Goal: Task Accomplishment & Management: Use online tool/utility

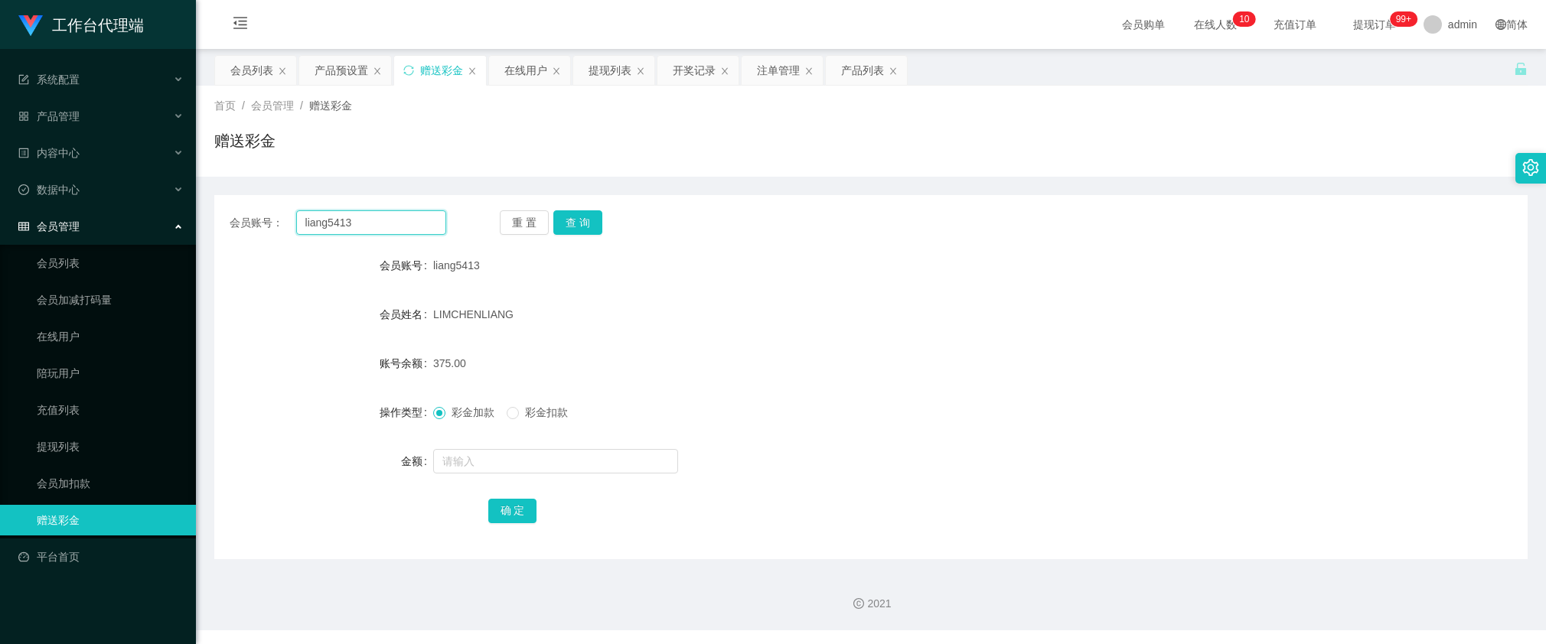
click at [411, 224] on input "liang5413" at bounding box center [371, 222] width 150 height 24
paste input "dailiangliang"
type input "dailiangliang"
click at [582, 228] on button "查 询" at bounding box center [577, 222] width 49 height 24
click at [301, 343] on form "会员账号 dailiangliang 会员姓名 [PERSON_NAME] 账号余额 300.00 操作类型 彩金加款 彩金扣款 金额 确 定" at bounding box center [870, 387] width 1313 height 275
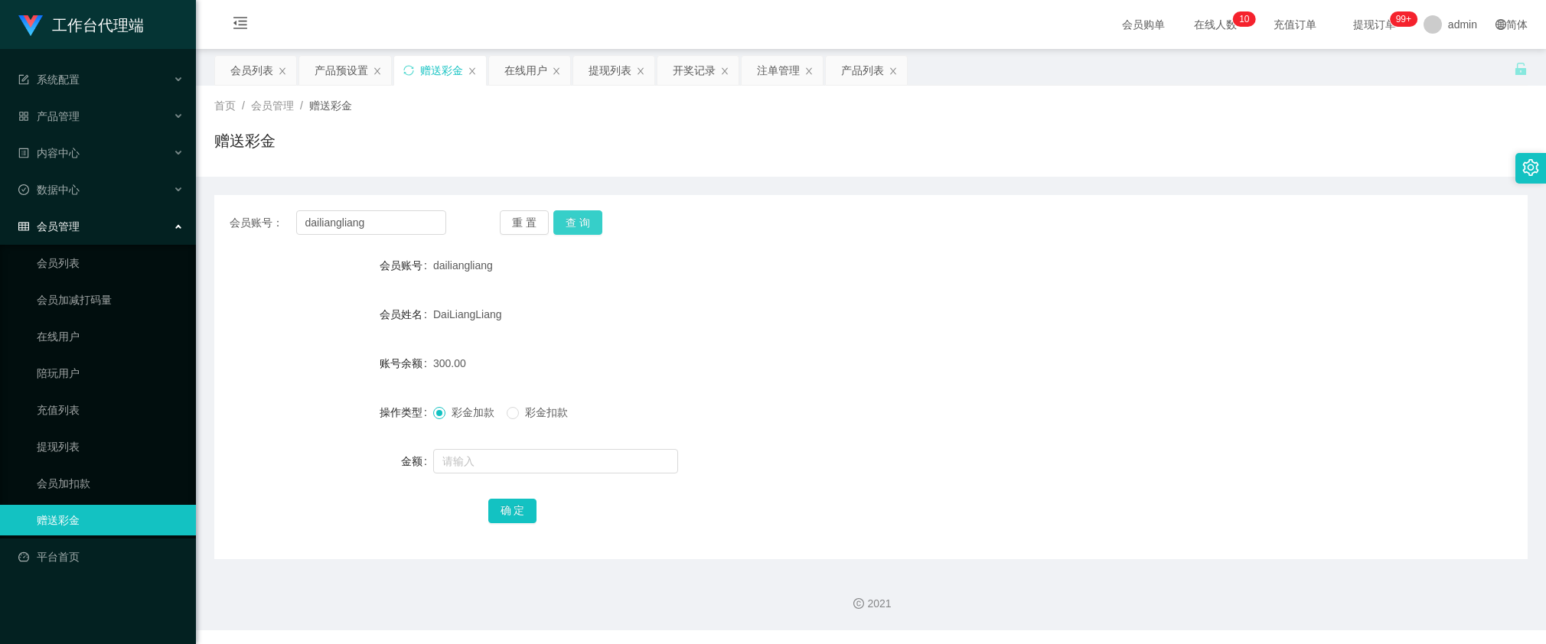
click at [584, 223] on button "查 询" at bounding box center [577, 222] width 49 height 24
click at [681, 403] on div "彩金加款 彩金扣款" at bounding box center [816, 412] width 766 height 31
click at [586, 226] on button "查 询" at bounding box center [577, 222] width 49 height 24
click at [585, 224] on button "查 询" at bounding box center [577, 222] width 49 height 24
click at [729, 433] on form "会员账号 dailiangliang 会员姓名 [PERSON_NAME] 账号余额 300.00 操作类型 彩金加款 彩金扣款 金额 确 定" at bounding box center [870, 387] width 1313 height 275
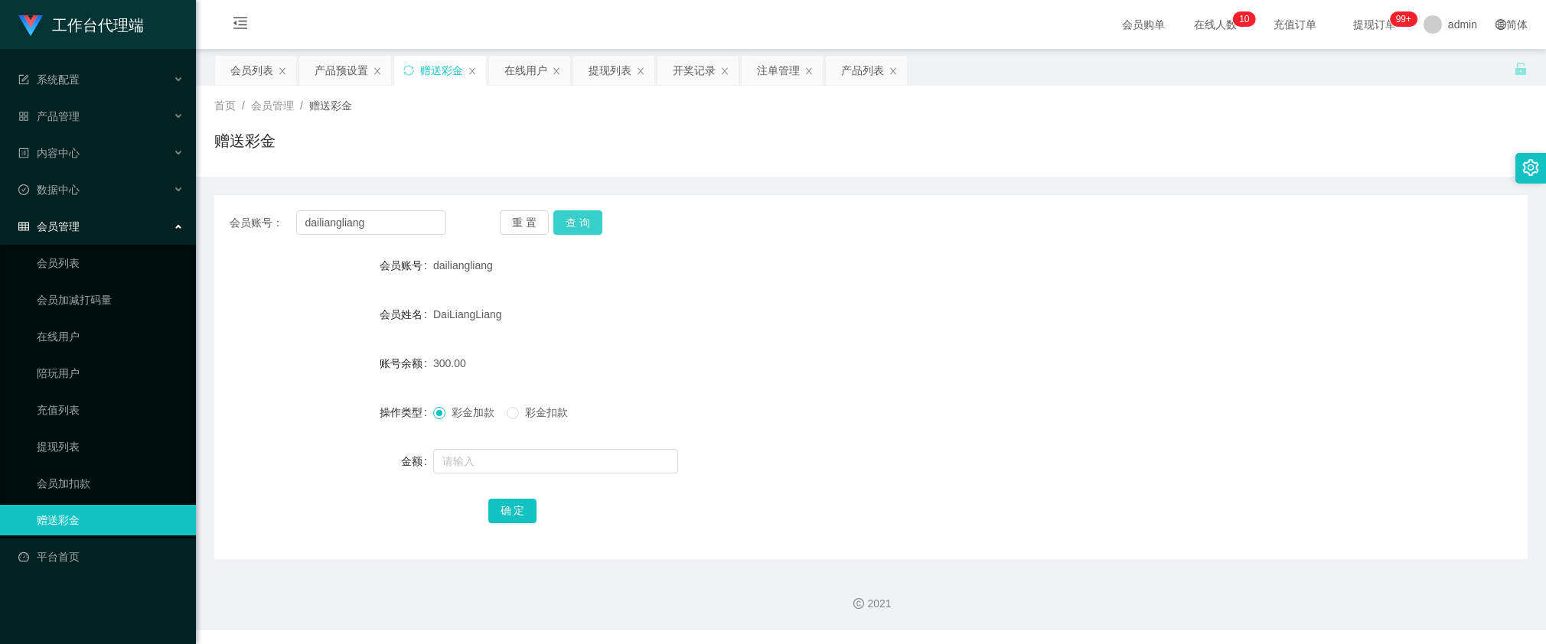
click at [572, 213] on button "查 询" at bounding box center [577, 222] width 49 height 24
click at [314, 360] on div "账号余额" at bounding box center [323, 363] width 219 height 31
click at [583, 220] on button "查 询" at bounding box center [577, 222] width 49 height 24
click at [643, 385] on form "会员账号 dailiangliang 会员姓名 [PERSON_NAME] 账号余额 300.00 操作类型 彩金加款 彩金扣款 金额 确 定" at bounding box center [870, 387] width 1313 height 275
click at [574, 228] on button "查 询" at bounding box center [577, 222] width 49 height 24
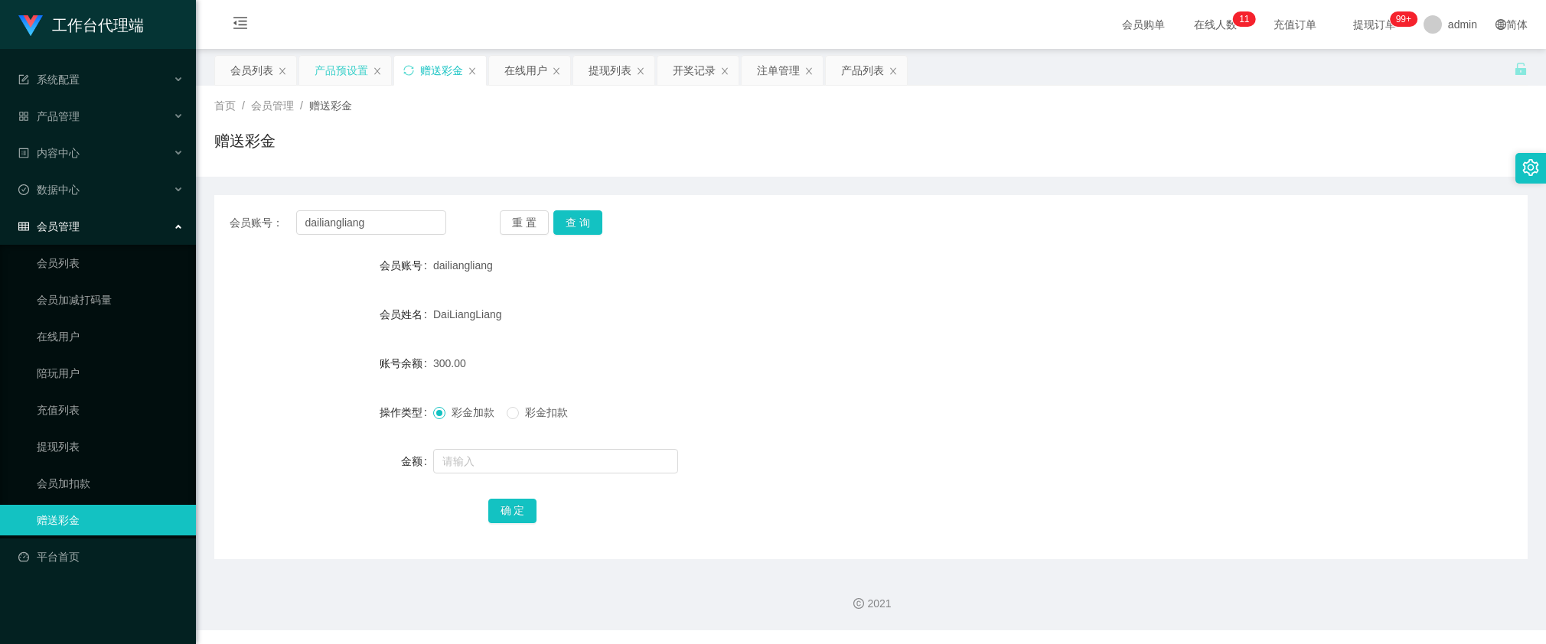
click at [320, 75] on div "产品预设置" at bounding box center [342, 70] width 54 height 29
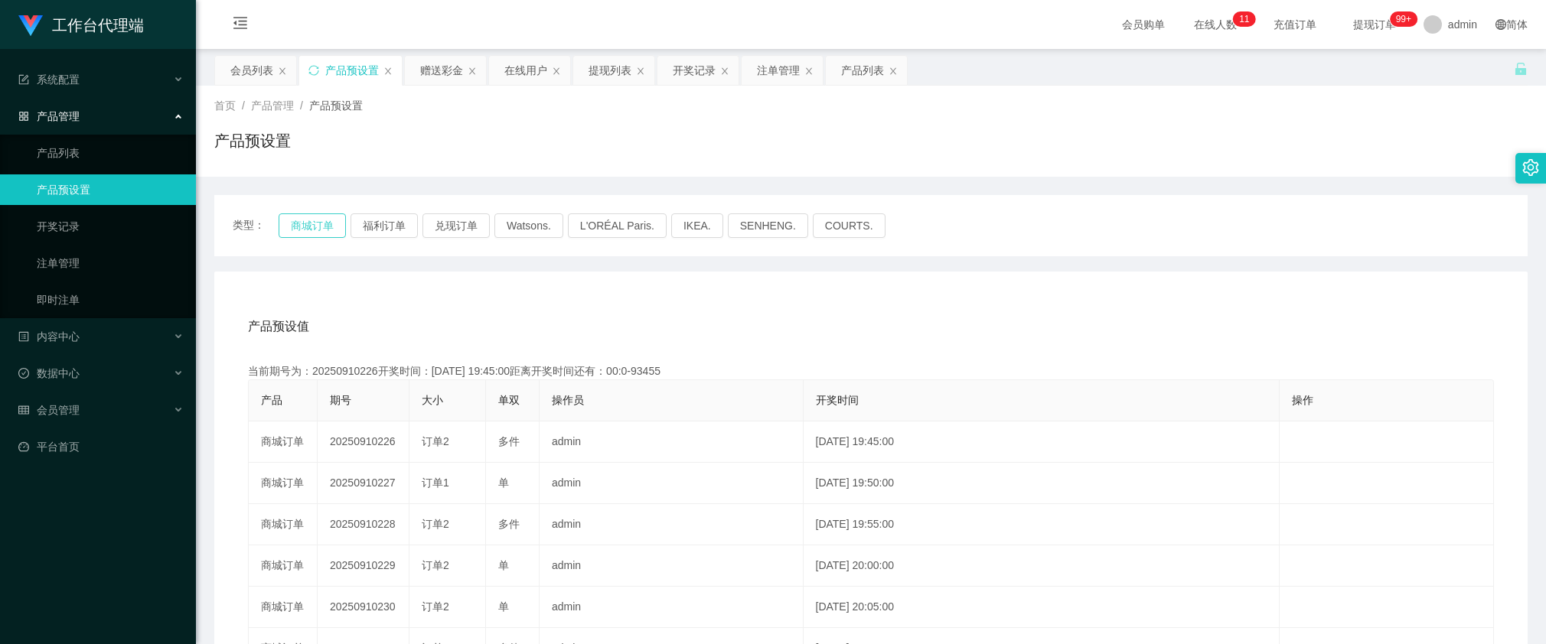
click at [323, 228] on button "商城订单" at bounding box center [312, 226] width 67 height 24
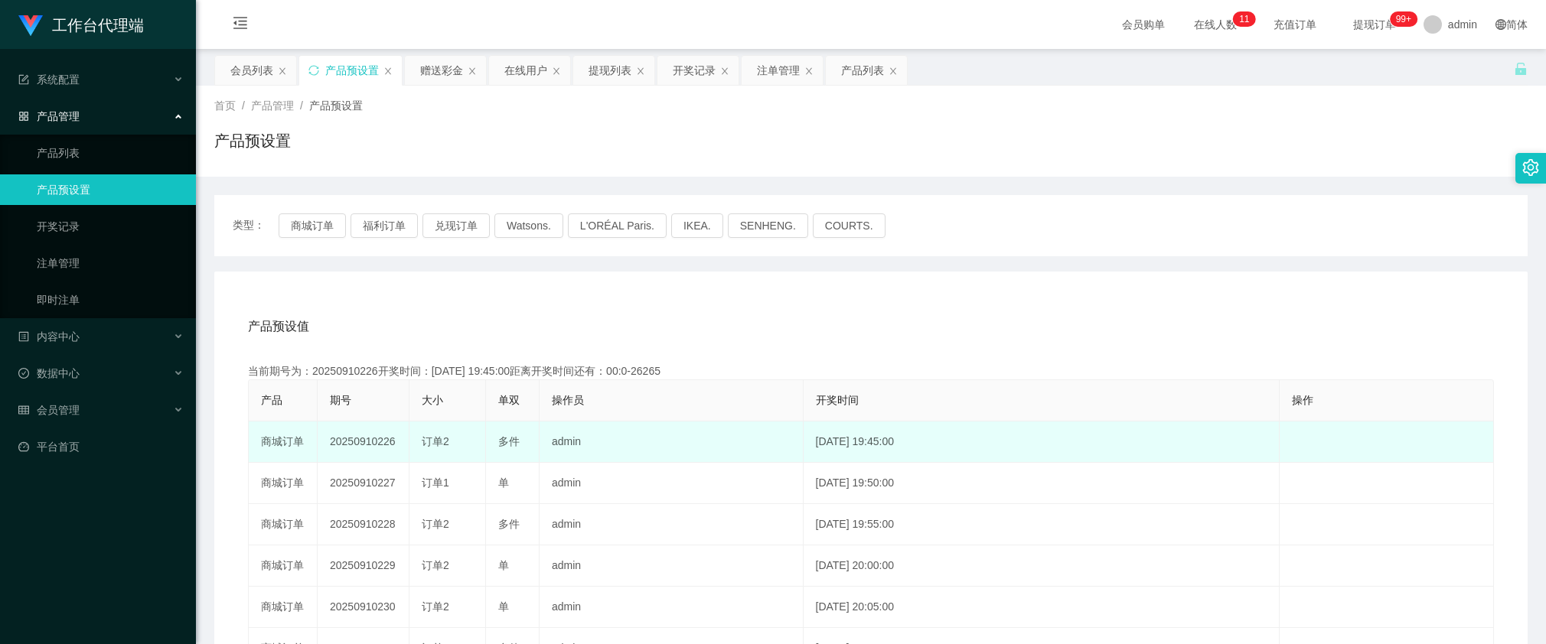
click at [381, 436] on td "20250910226" at bounding box center [364, 442] width 92 height 41
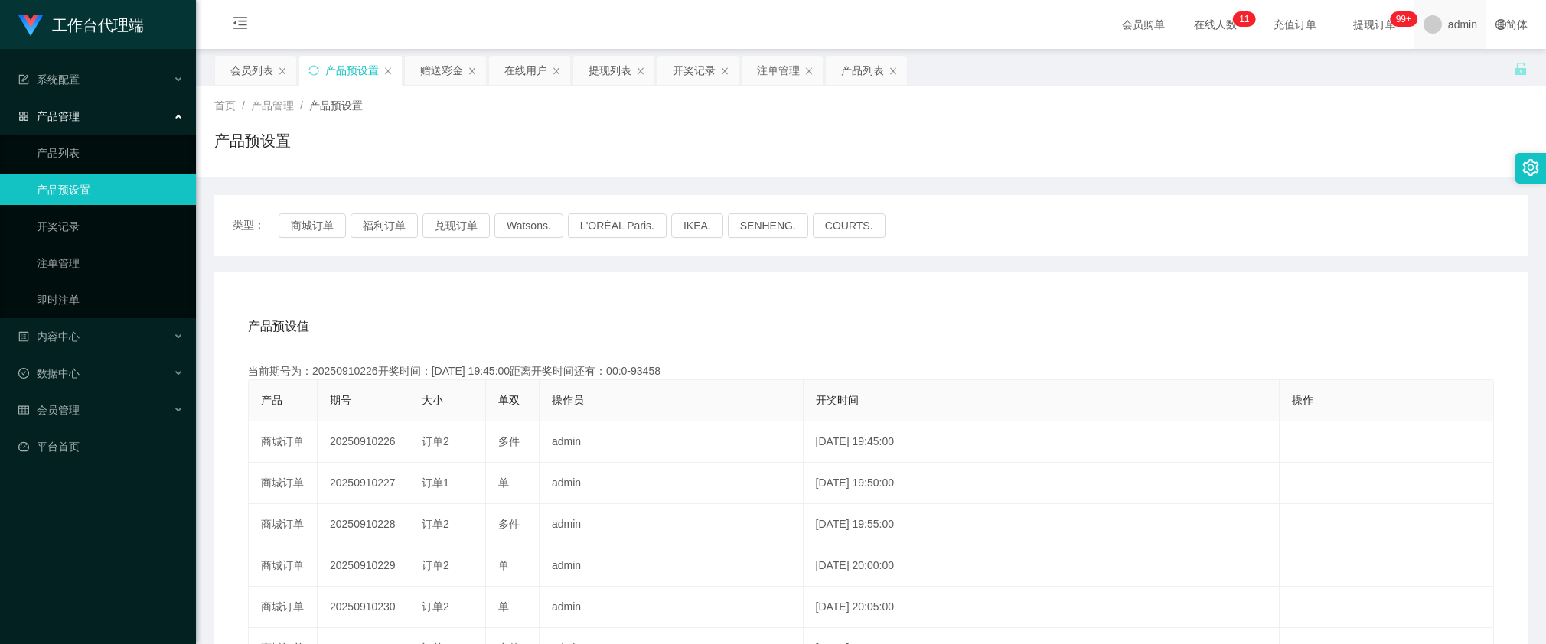
copy td "20250910226"
click at [433, 77] on div "赠送彩金" at bounding box center [441, 70] width 43 height 29
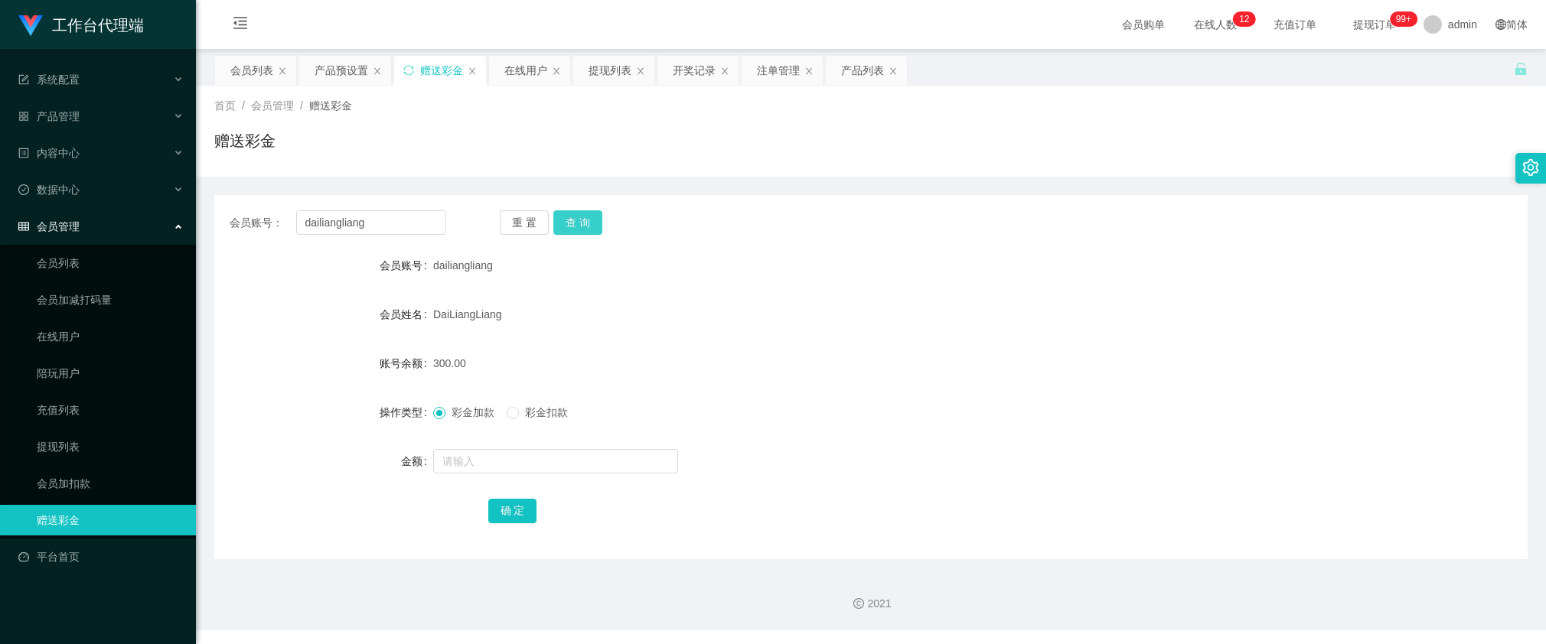
click at [576, 223] on button "查 询" at bounding box center [577, 222] width 49 height 24
click at [574, 230] on button "查 询" at bounding box center [577, 222] width 49 height 24
click at [592, 223] on button "查 询" at bounding box center [577, 222] width 49 height 24
click at [575, 218] on button "查 询" at bounding box center [577, 222] width 49 height 24
click at [578, 216] on button "查 询" at bounding box center [577, 222] width 49 height 24
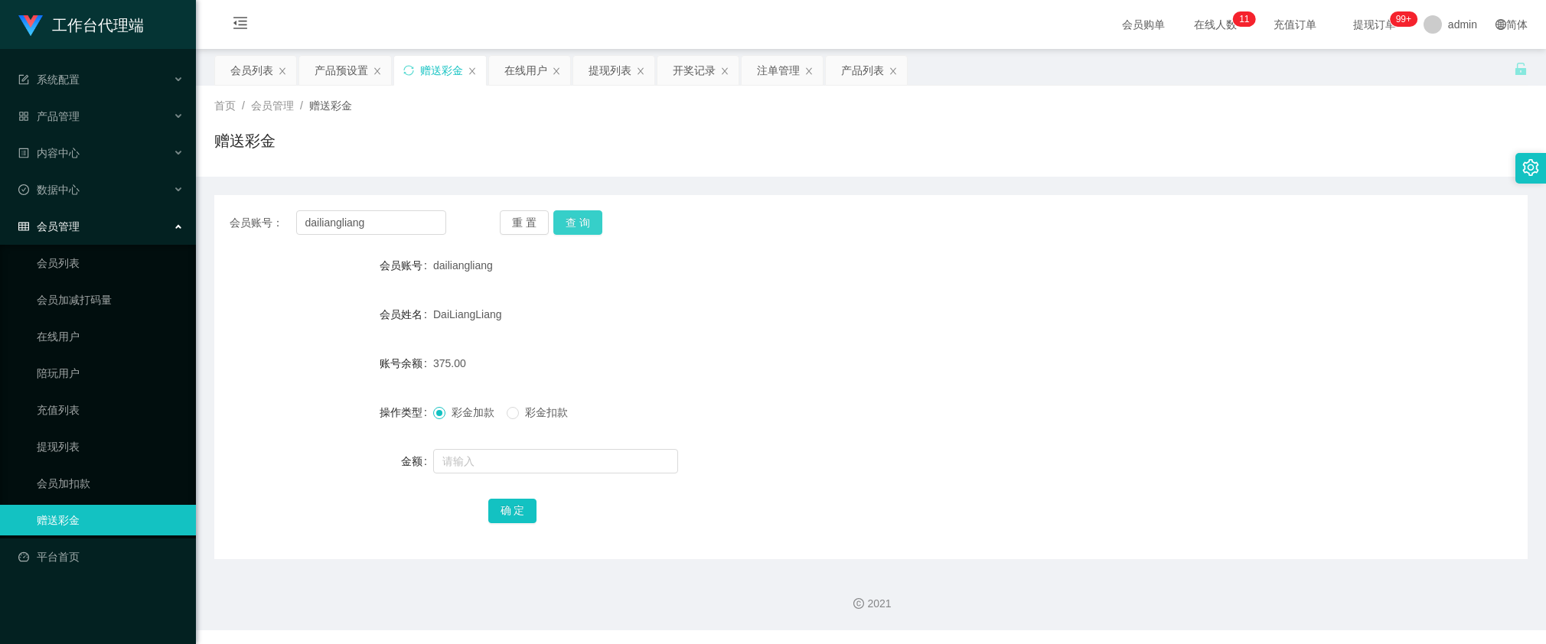
click at [562, 220] on button "查 询" at bounding box center [577, 222] width 49 height 24
click at [569, 222] on button "查 询" at bounding box center [577, 222] width 49 height 24
click at [414, 232] on input "dailiangliang" at bounding box center [371, 222] width 150 height 24
click at [590, 226] on button "查 询" at bounding box center [577, 222] width 49 height 24
click at [590, 226] on div "重 置 查 询" at bounding box center [608, 222] width 217 height 24
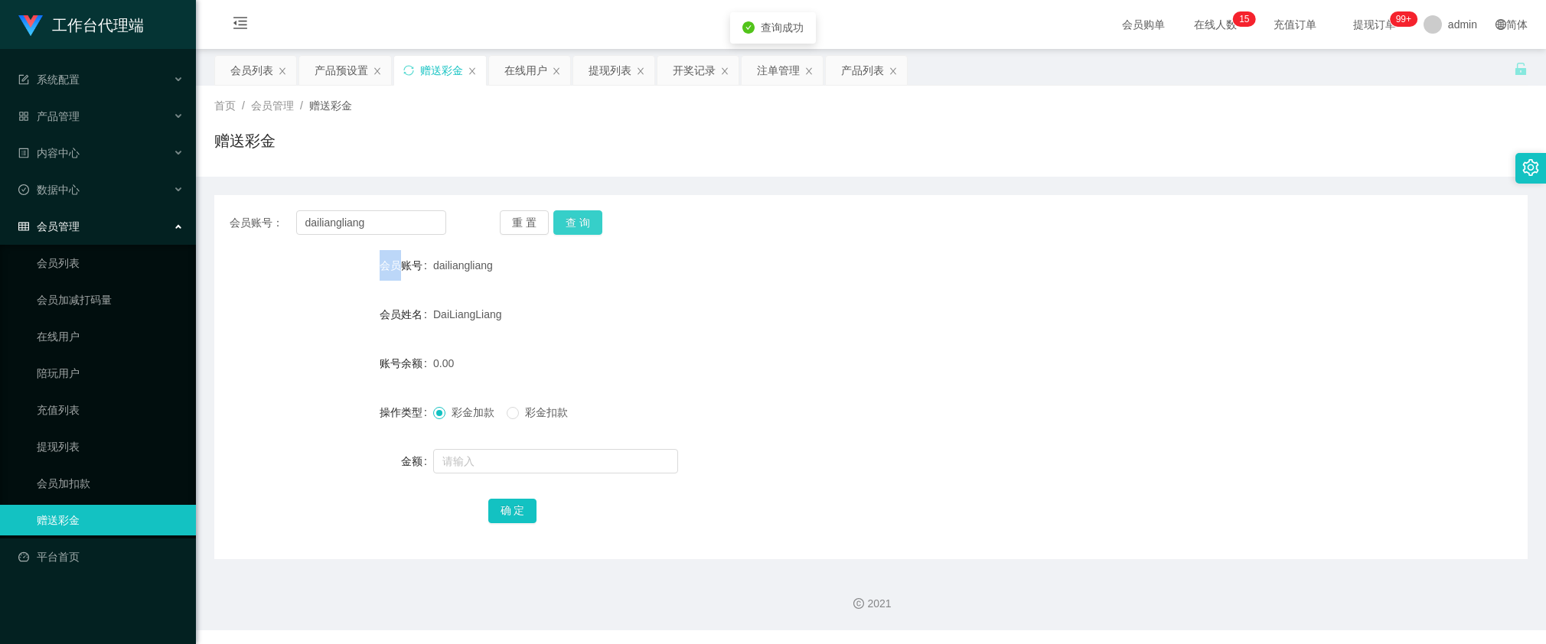
click at [590, 226] on button "查 询" at bounding box center [577, 222] width 49 height 24
